Goal: Transaction & Acquisition: Purchase product/service

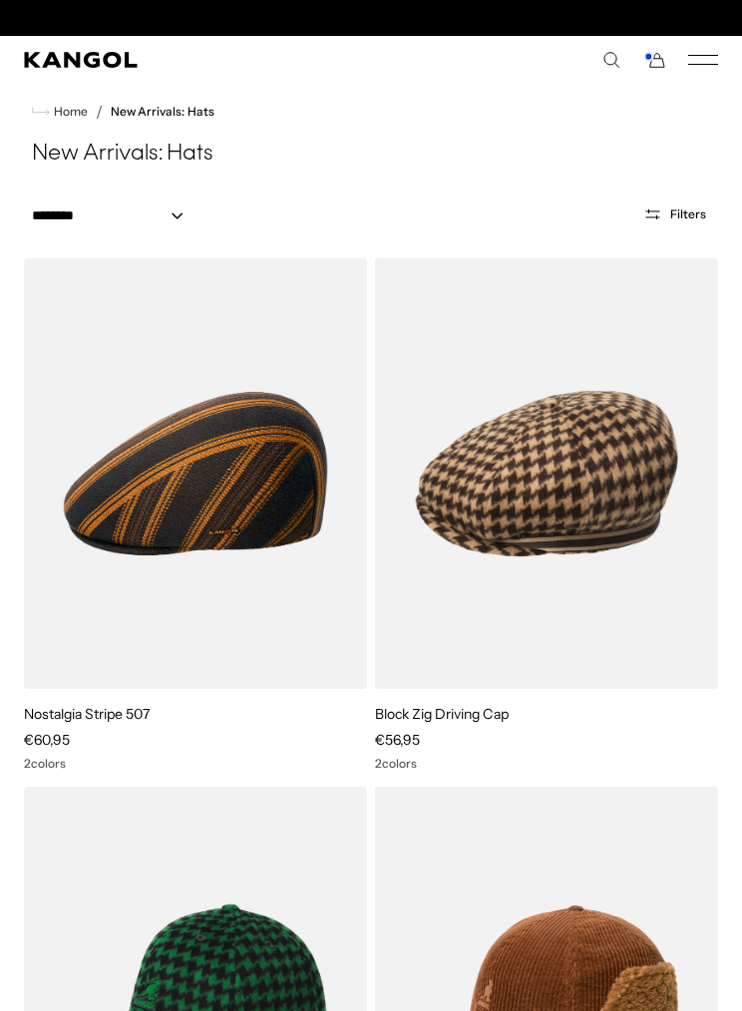
scroll to position [0, 411]
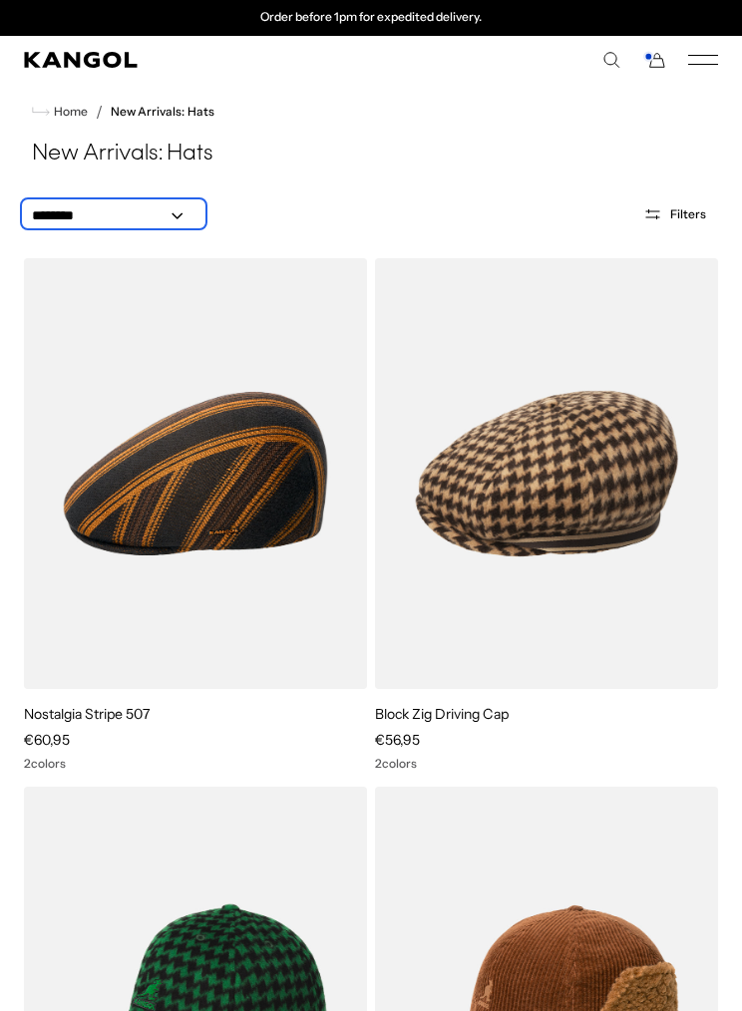
click at [94, 214] on select "**********" at bounding box center [114, 215] width 180 height 21
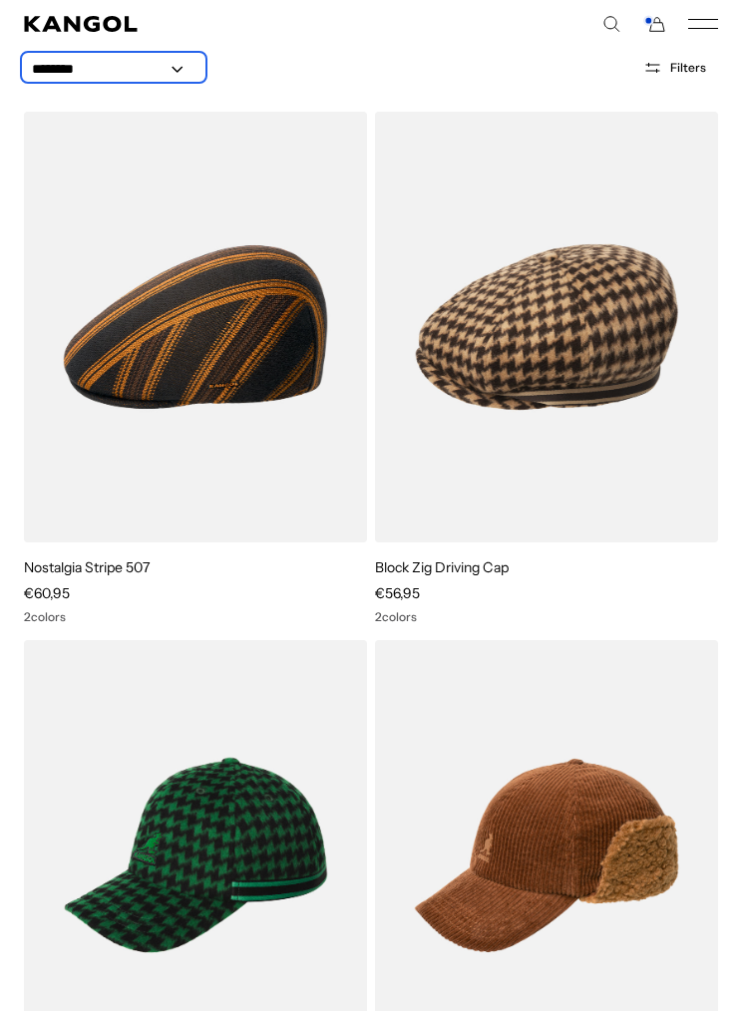
scroll to position [0, 0]
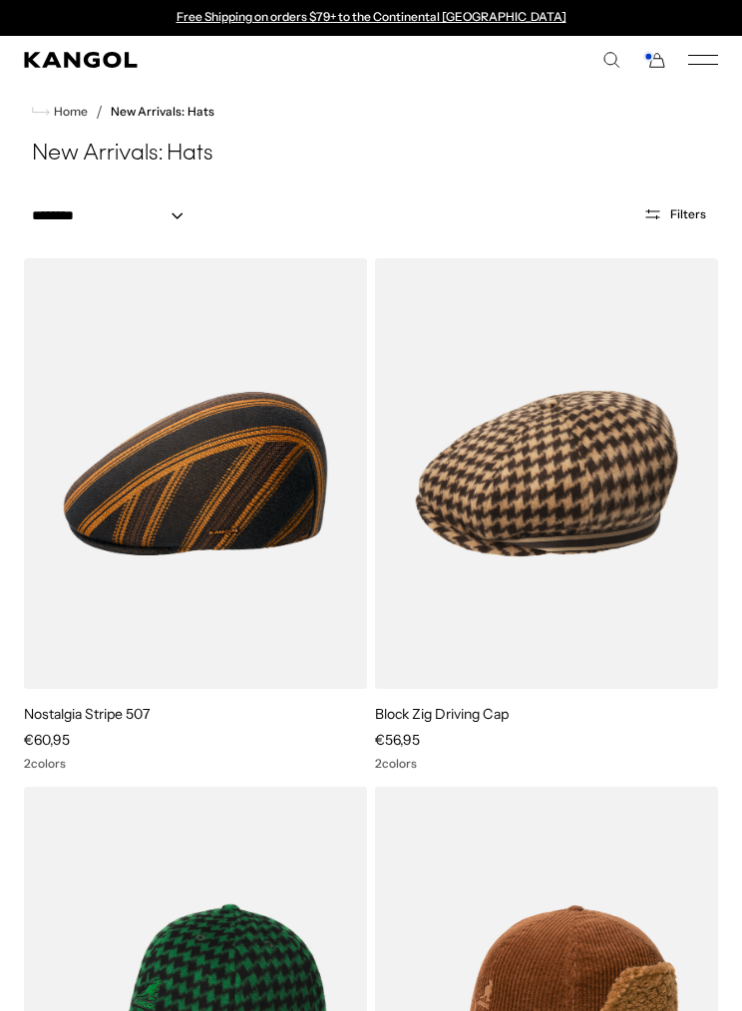
click at [696, 58] on icon "Mobile Menu" at bounding box center [703, 60] width 30 height 18
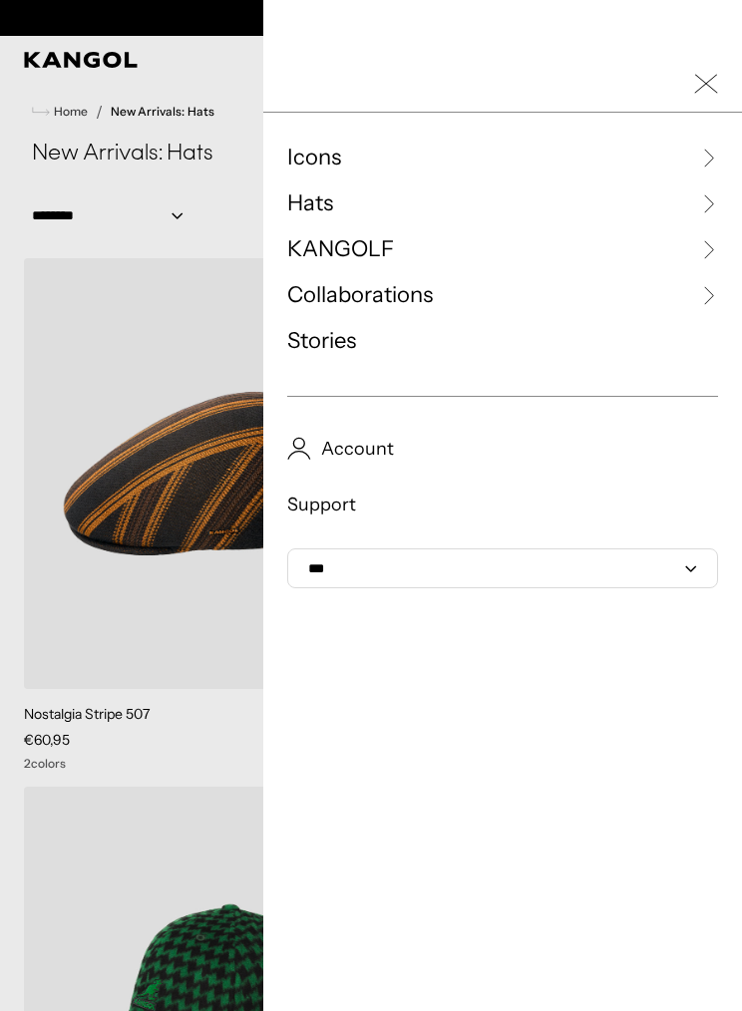
click at [717, 198] on icon at bounding box center [708, 203] width 20 height 20
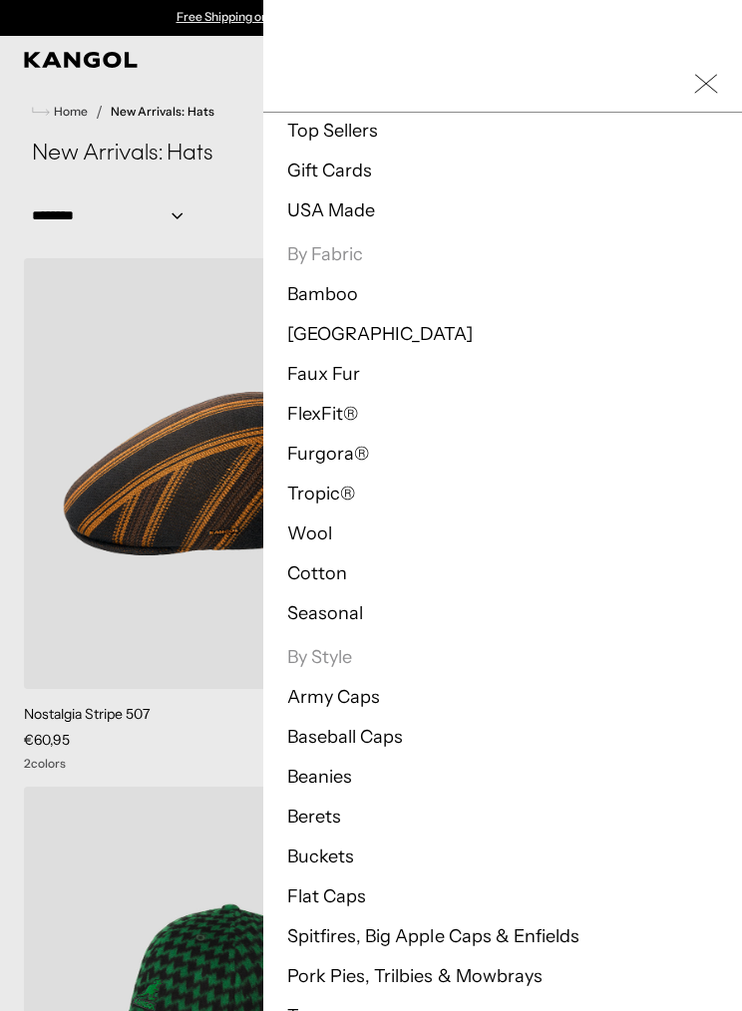
click at [338, 854] on link "Buckets" at bounding box center [320, 857] width 67 height 22
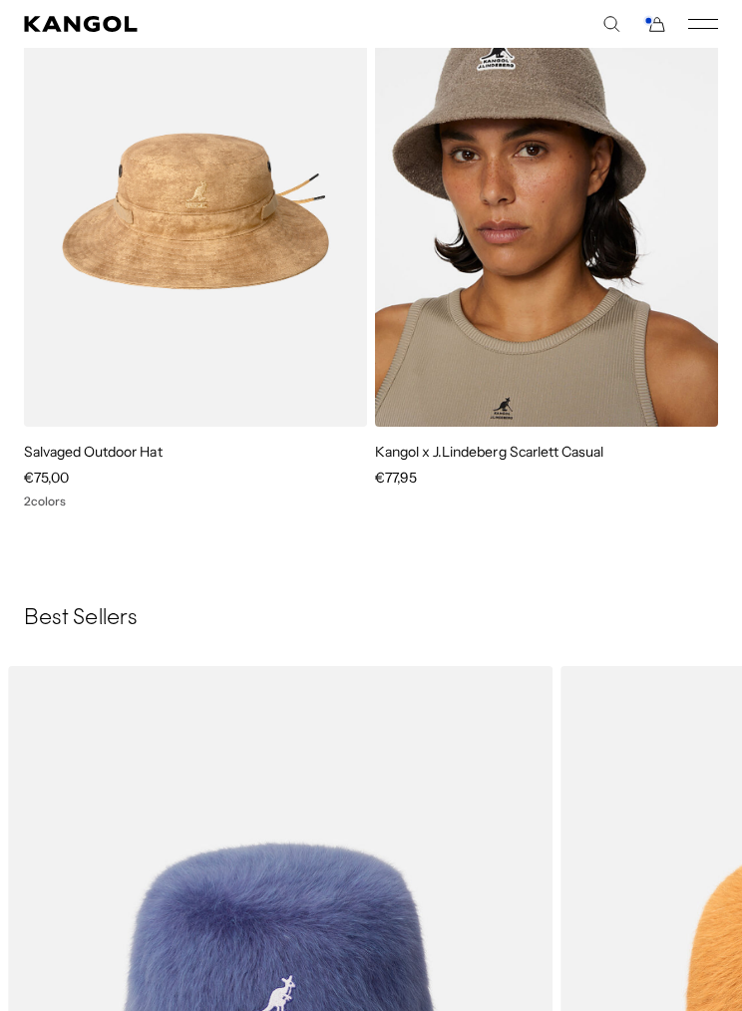
click at [0, 0] on img at bounding box center [0, 0] width 0 height 0
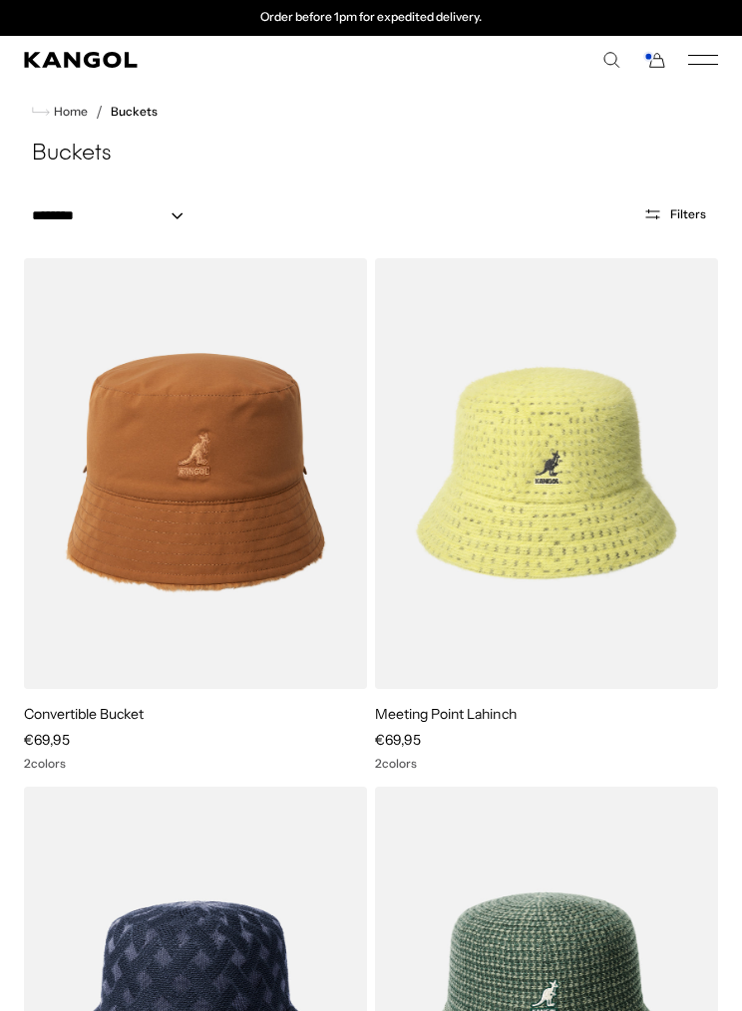
click at [694, 221] on button "Filters" at bounding box center [674, 214] width 87 height 18
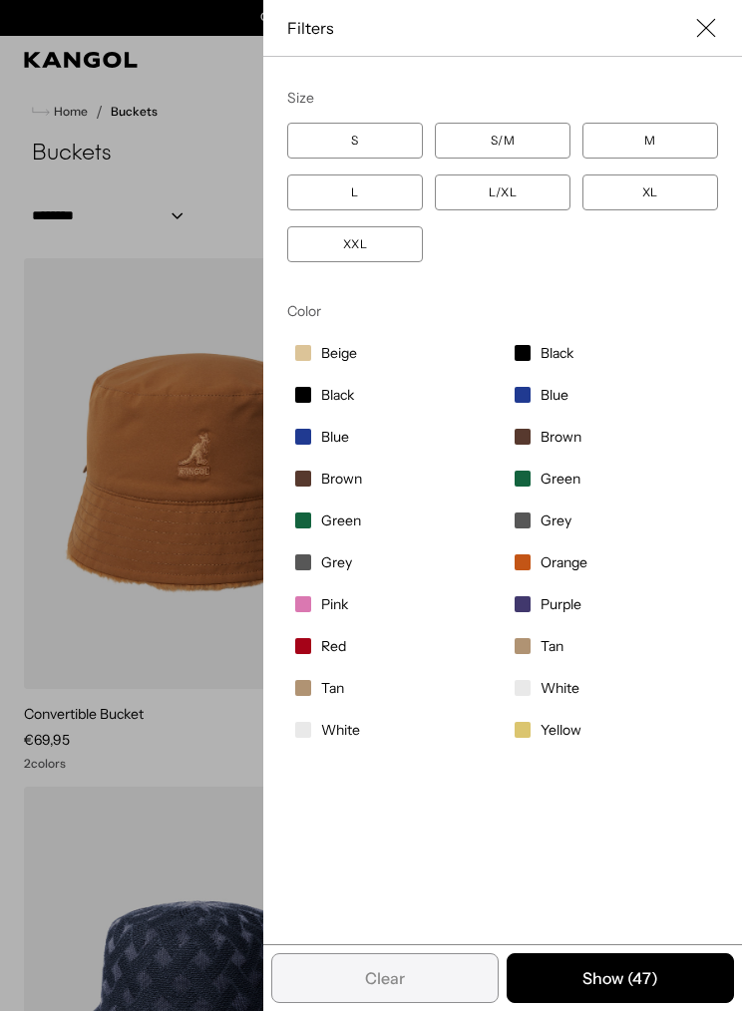
click at [664, 193] on label "XL" at bounding box center [650, 193] width 136 height 36
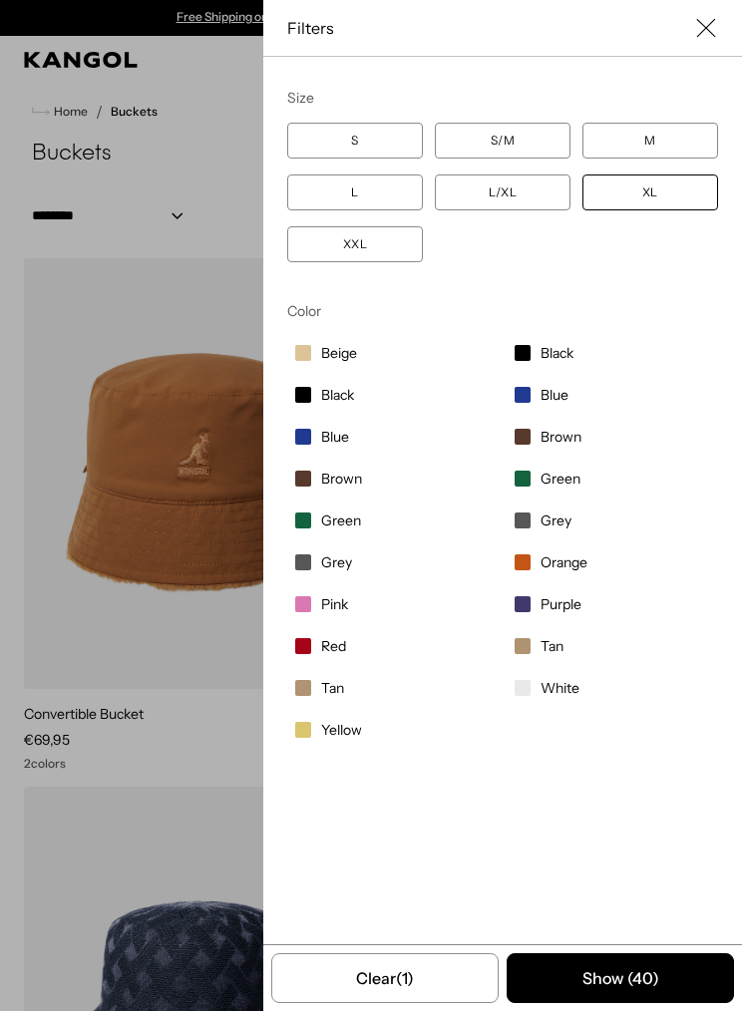
click at [648, 188] on label "XL" at bounding box center [650, 193] width 136 height 36
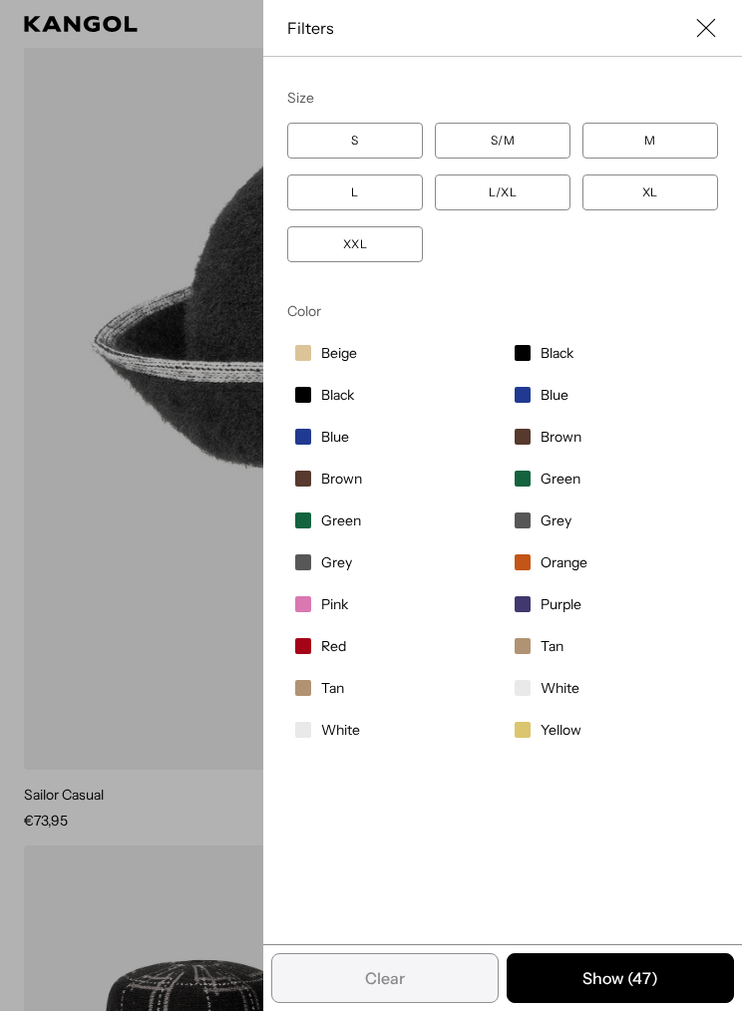
click at [588, 1003] on button "Show ( 47 )" at bounding box center [620, 978] width 227 height 50
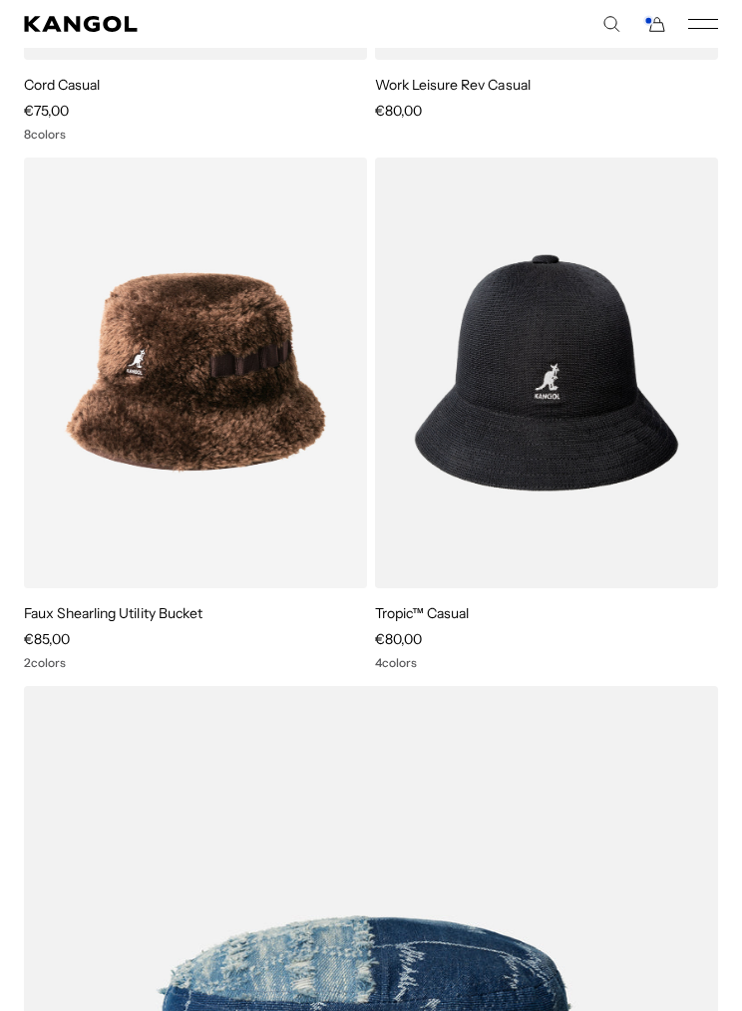
scroll to position [8984, 0]
